Goal: Task Accomplishment & Management: Use online tool/utility

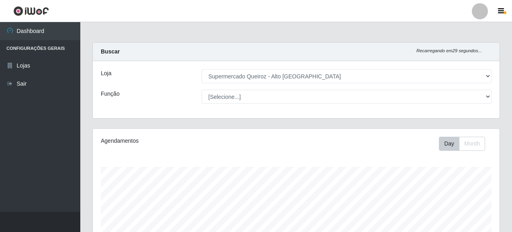
select select "496"
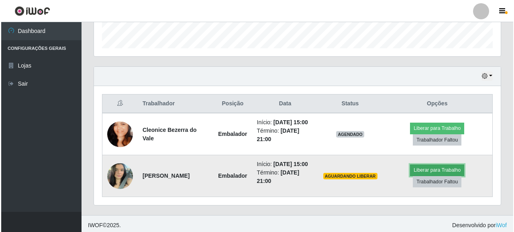
scroll to position [167, 407]
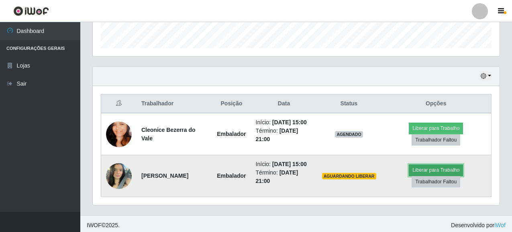
click at [445, 176] on button "Liberar para Trabalho" at bounding box center [436, 169] width 54 height 11
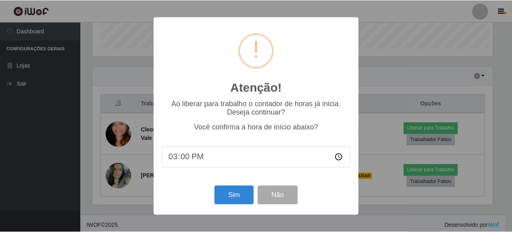
scroll to position [167, 402]
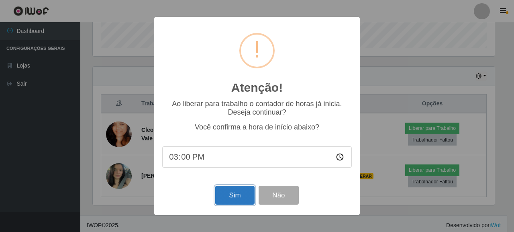
click at [244, 194] on button "Sim" at bounding box center [234, 195] width 39 height 19
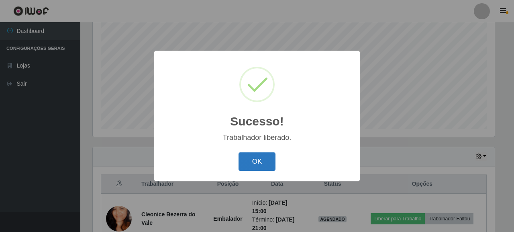
click at [242, 158] on button "OK" at bounding box center [257, 161] width 37 height 19
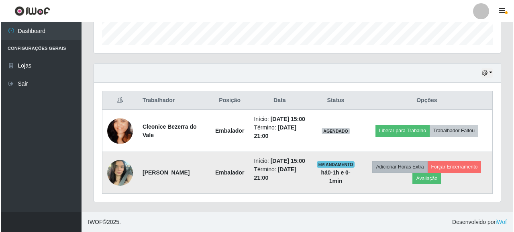
scroll to position [259, 0]
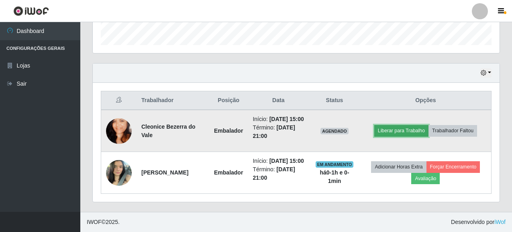
click at [410, 125] on button "Liberar para Trabalho" at bounding box center [401, 130] width 54 height 11
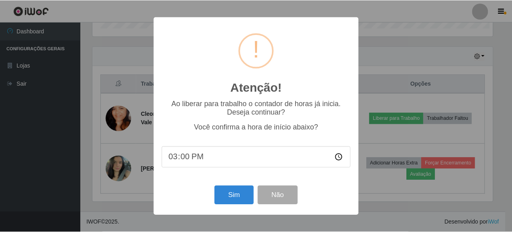
scroll to position [167, 402]
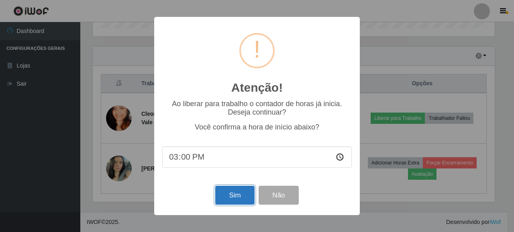
click at [233, 189] on button "Sim" at bounding box center [234, 195] width 39 height 19
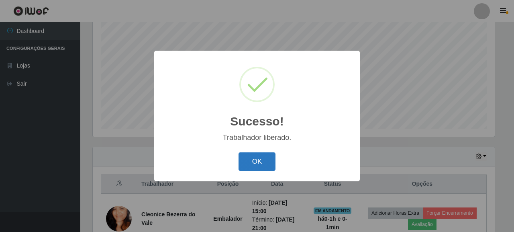
click at [261, 161] on button "OK" at bounding box center [257, 161] width 37 height 19
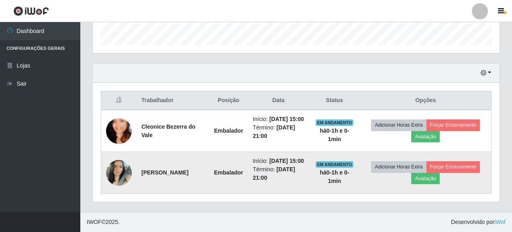
scroll to position [259, 0]
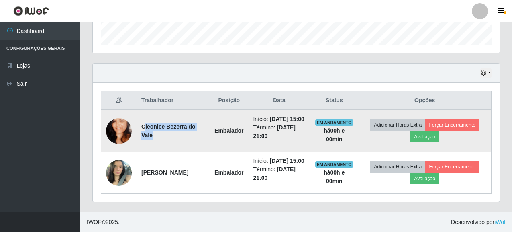
drag, startPoint x: 143, startPoint y: 120, endPoint x: 212, endPoint y: 124, distance: 68.8
click at [210, 124] on td "Cleonice Bezerra do Vale" at bounding box center [173, 131] width 73 height 42
copy strong "[PERSON_NAME] do Vale"
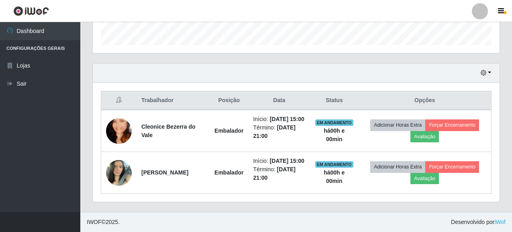
drag, startPoint x: 364, startPoint y: 211, endPoint x: 374, endPoint y: 203, distance: 12.3
click at [364, 211] on div "Hoje 1 dia 3 dias 1 Semana Não encerrados Trabalhador Posição Data Status Opçõe…" at bounding box center [296, 137] width 420 height 149
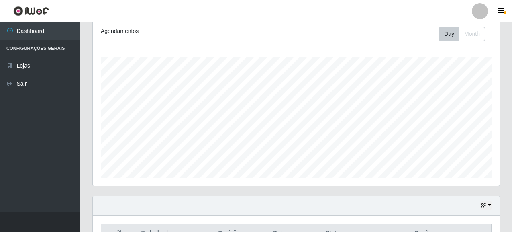
scroll to position [98, 0]
